Goal: Find contact information: Find contact information

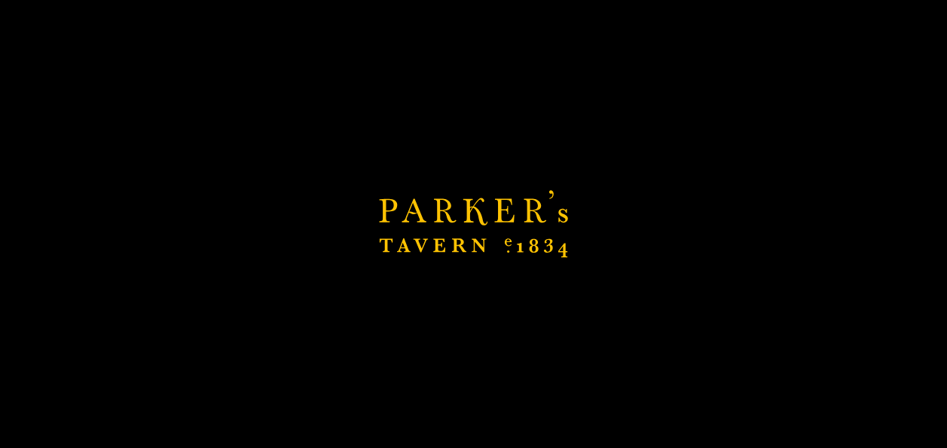
scroll to position [301, 0]
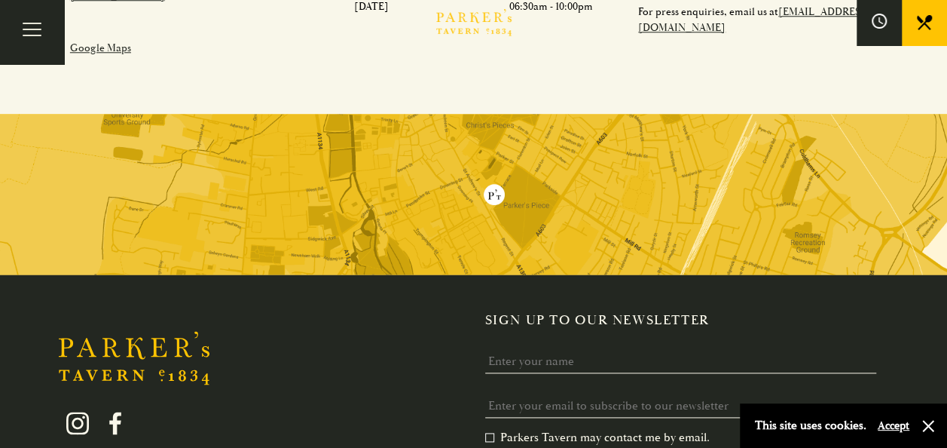
scroll to position [829, 0]
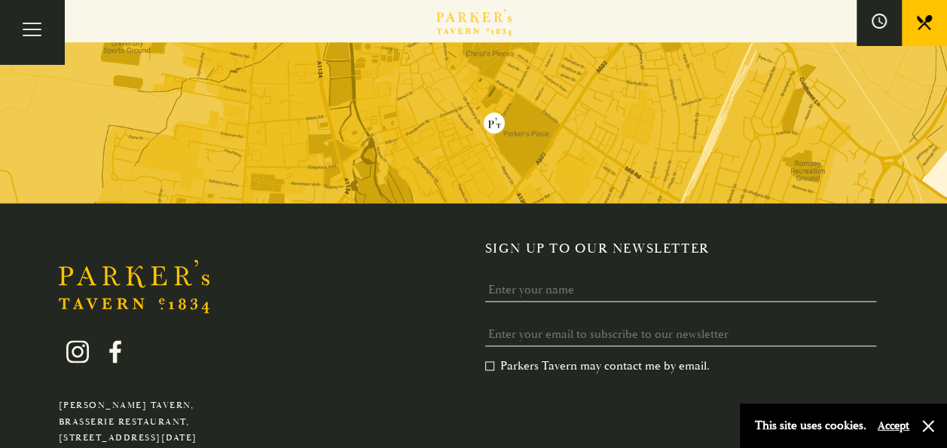
click at [509, 125] on img at bounding box center [473, 122] width 947 height 161
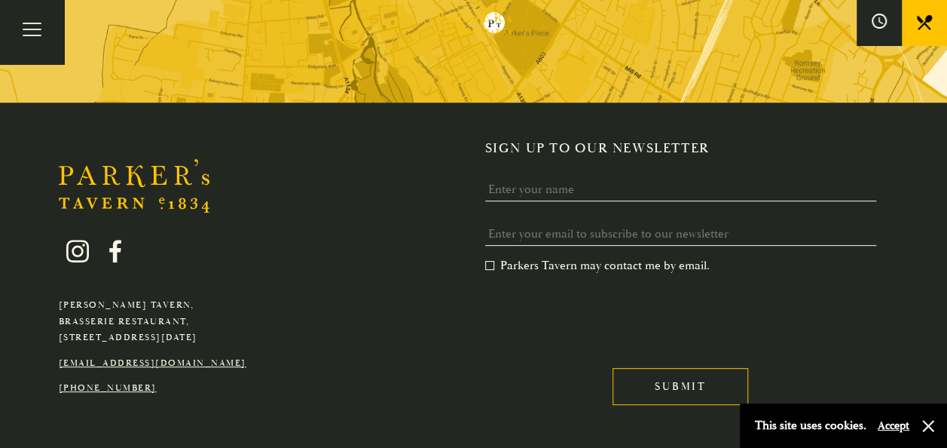
scroll to position [3005, 0]
